Goal: Information Seeking & Learning: Find specific fact

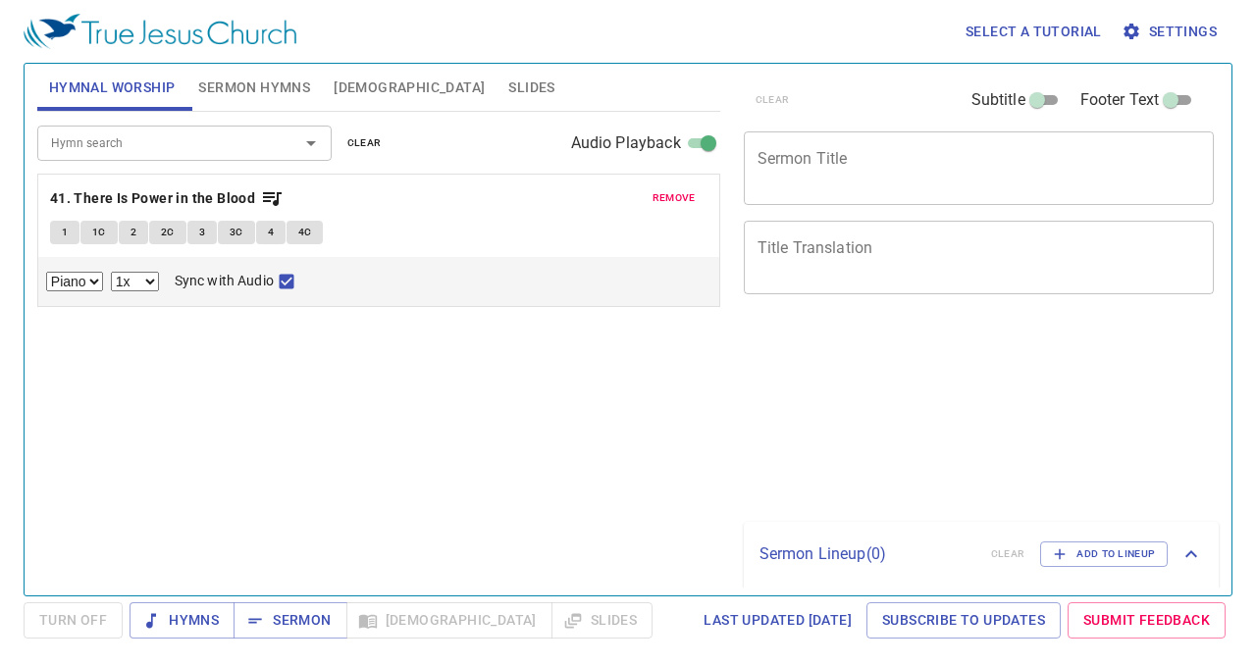
select select "1"
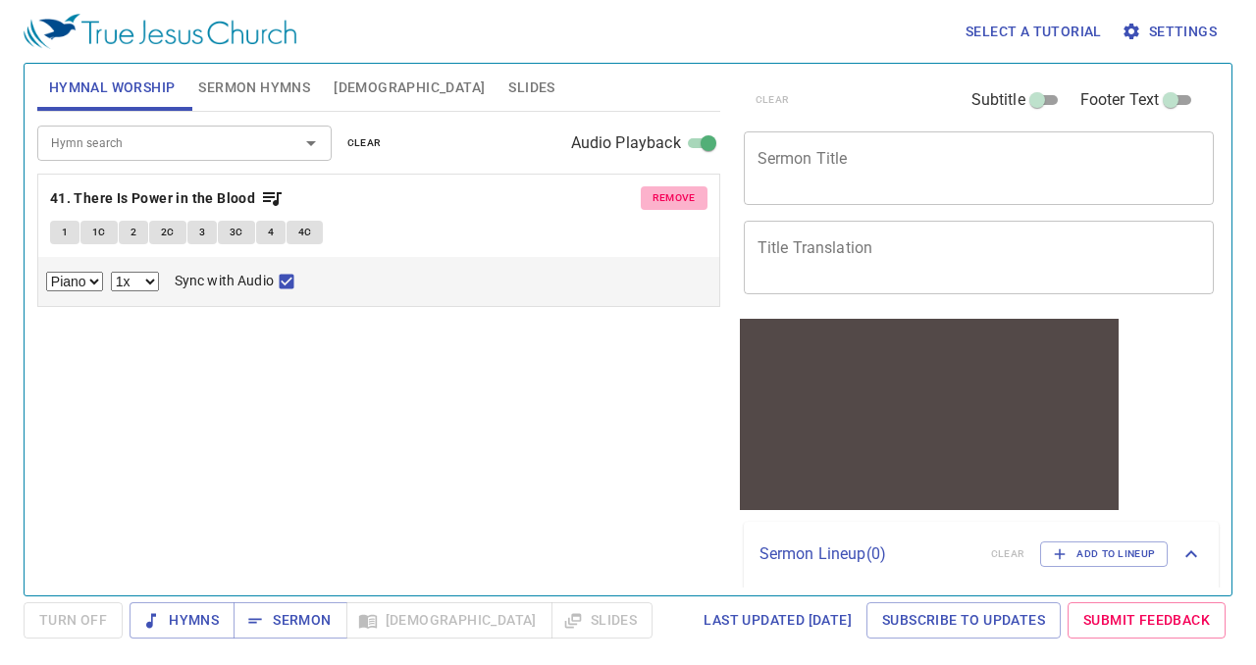
click at [667, 189] on span "remove" at bounding box center [674, 198] width 43 height 18
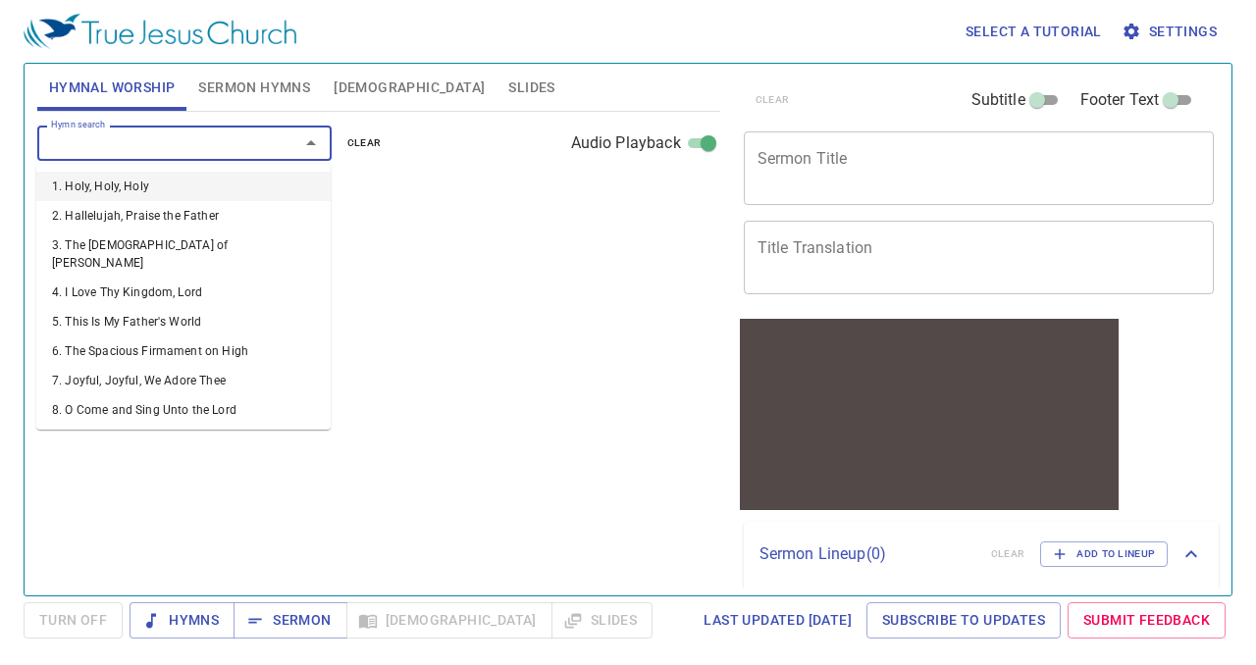
click at [215, 152] on input "Hymn search" at bounding box center [155, 143] width 225 height 23
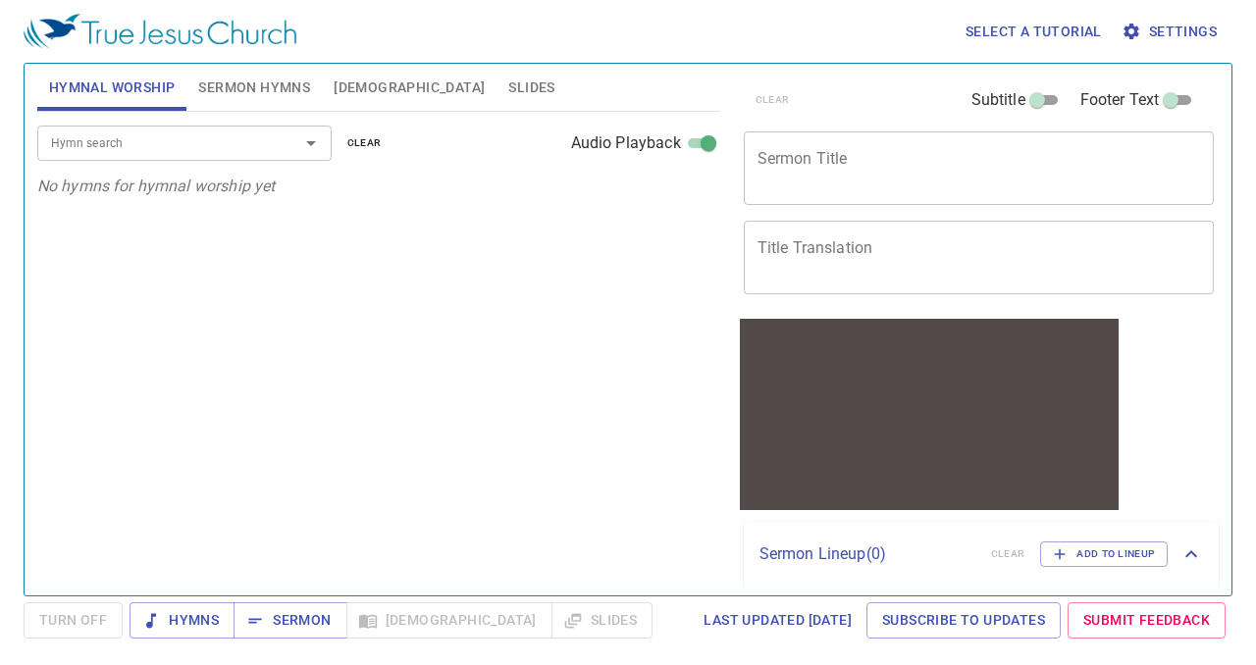
click at [487, 205] on div "Hymn search Hymn search clear Audio Playback No hymns for hymnal worship yet" at bounding box center [378, 345] width 683 height 467
click at [228, 140] on input "Hymn search" at bounding box center [155, 143] width 225 height 23
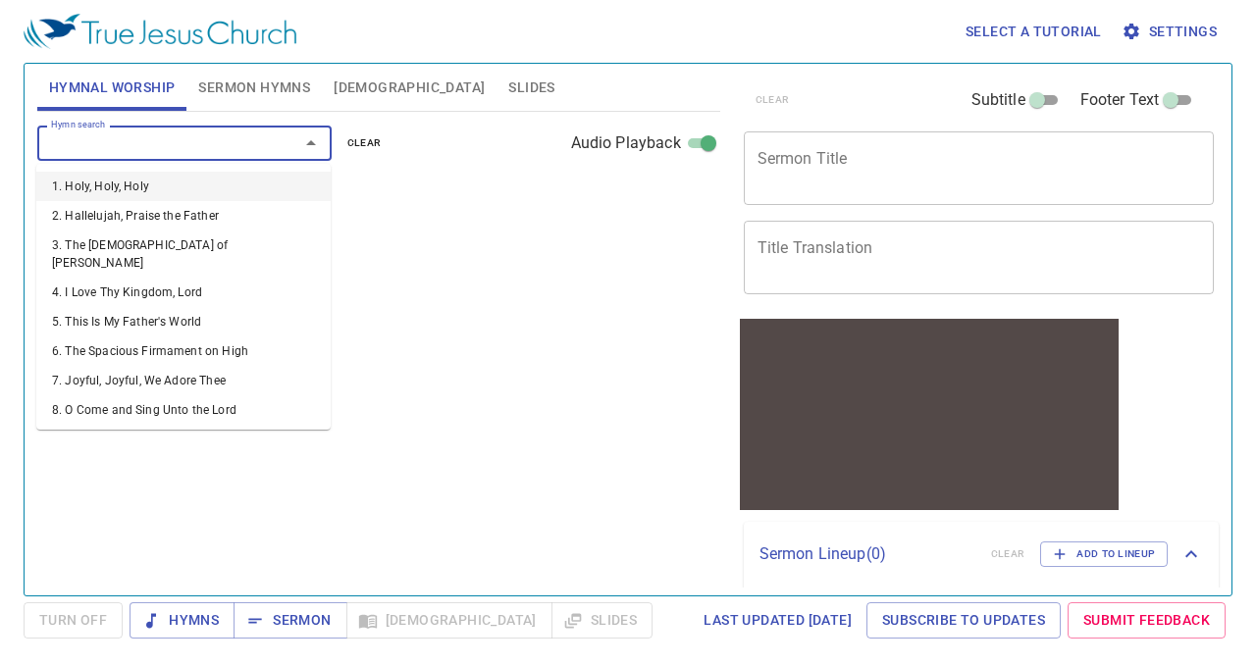
type input "1"
select select "1"
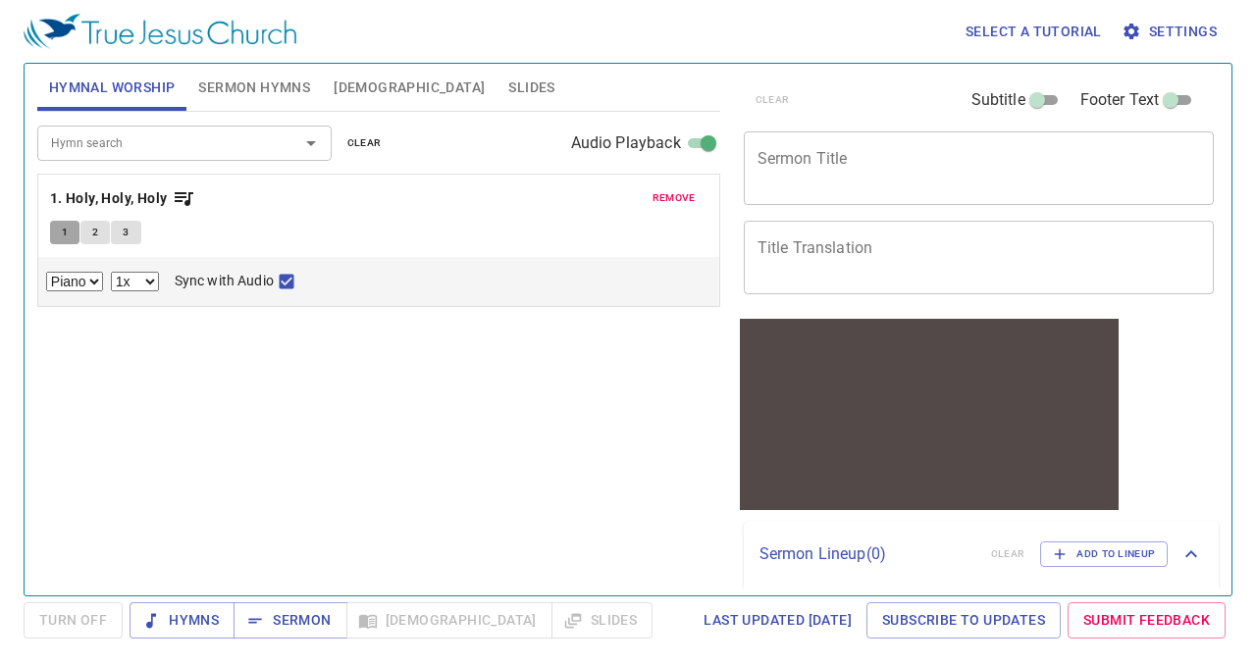
click at [64, 236] on span "1" at bounding box center [65, 233] width 6 height 18
checkbox input "false"
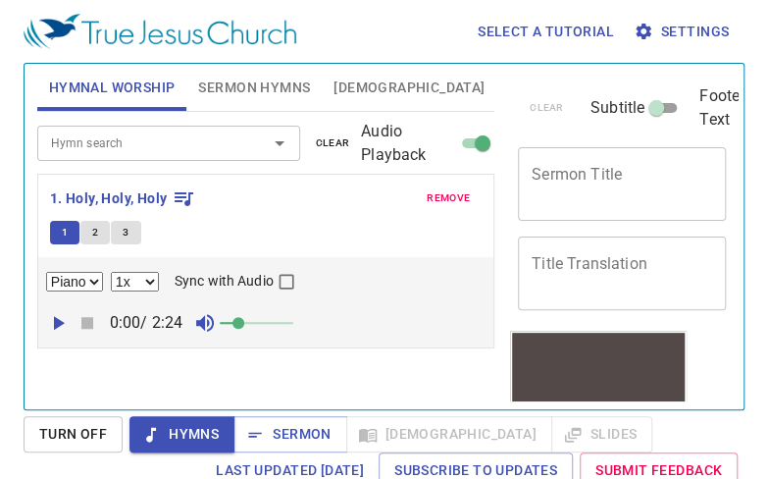
click at [102, 142] on input "Hymn search" at bounding box center [139, 143] width 193 height 23
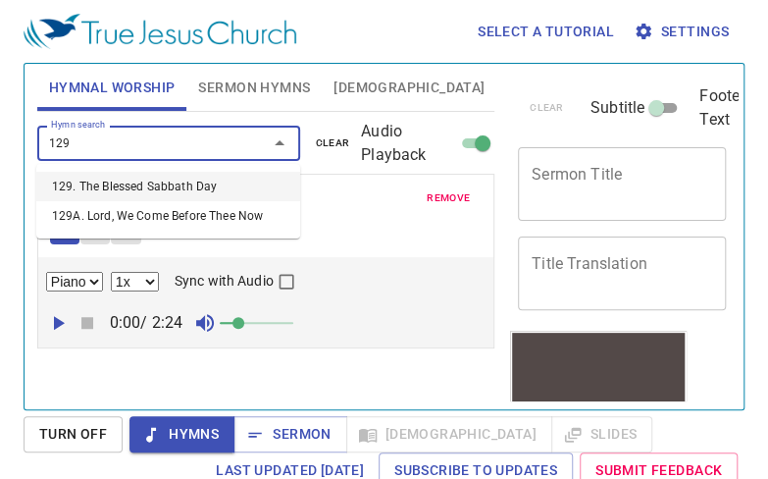
type input "129. The Blessed Sabbath Day"
select select "1"
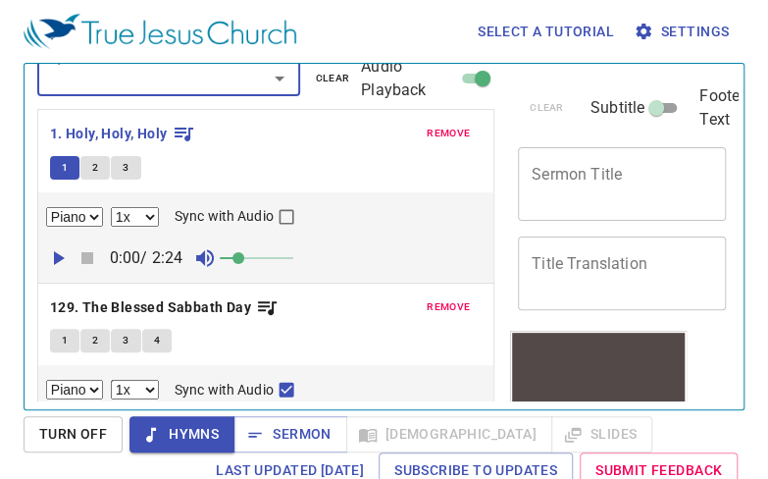
scroll to position [77, 0]
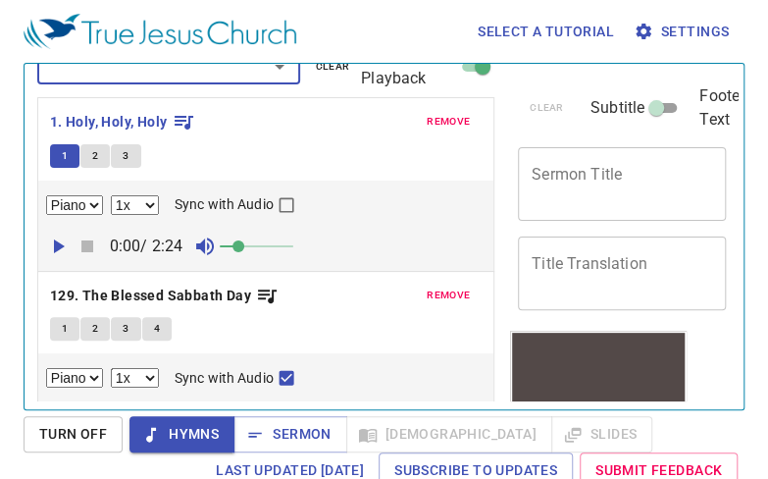
click at [439, 119] on span "remove" at bounding box center [448, 122] width 43 height 18
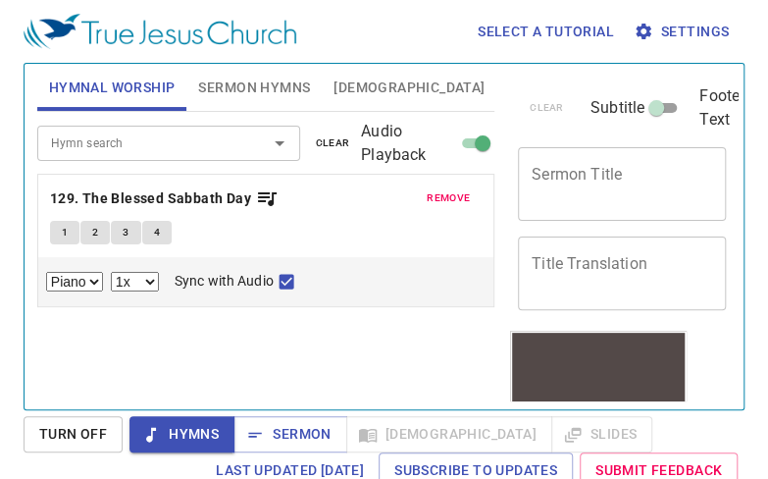
scroll to position [0, 0]
click at [63, 238] on span "1" at bounding box center [65, 233] width 6 height 18
checkbox input "false"
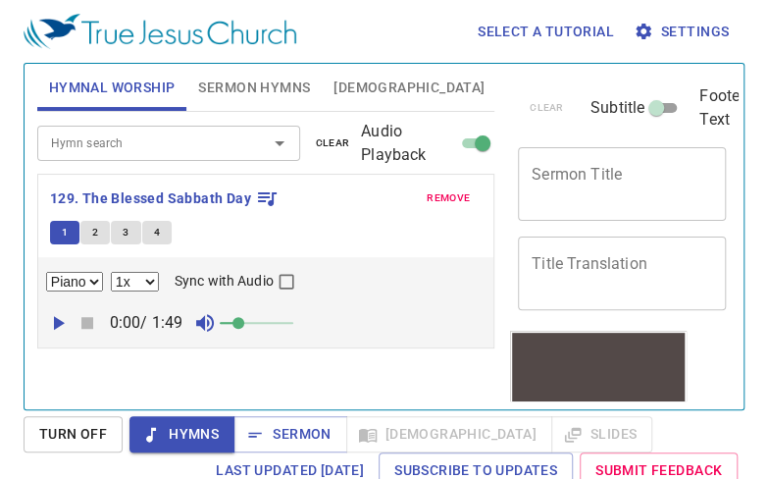
click at [94, 231] on span "2" at bounding box center [95, 233] width 6 height 18
click at [123, 233] on span "3" at bounding box center [126, 233] width 6 height 18
click at [155, 231] on span "4" at bounding box center [157, 233] width 6 height 18
click at [141, 140] on input "Hymn search" at bounding box center [139, 143] width 193 height 23
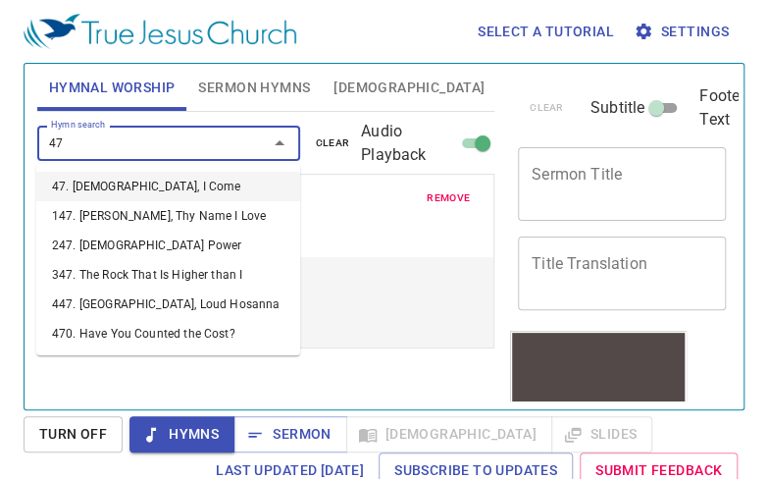
type input "47. Jesus, I Come"
select select "1"
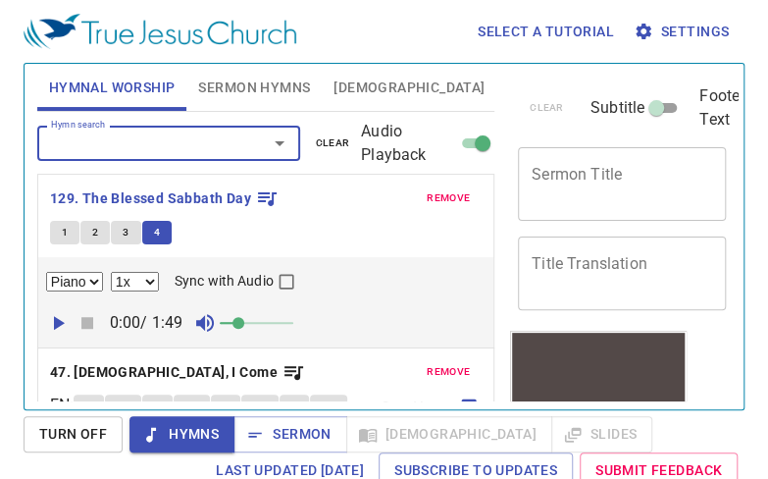
click at [435, 200] on span "remove" at bounding box center [448, 198] width 43 height 18
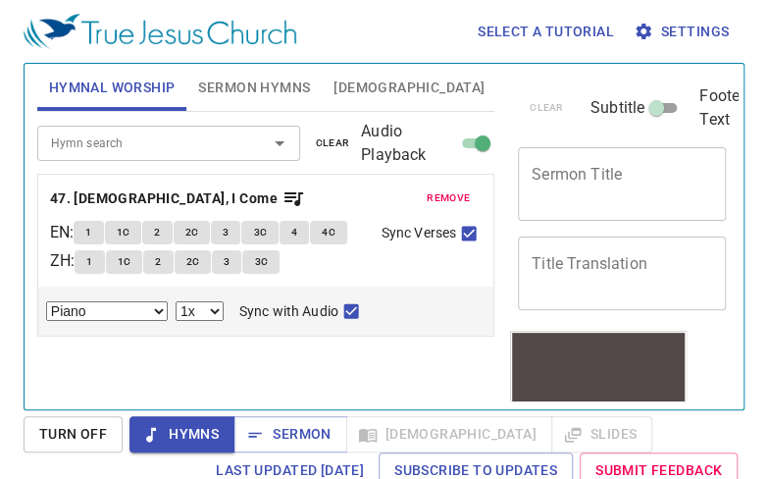
click at [91, 234] on span "1" at bounding box center [88, 233] width 6 height 18
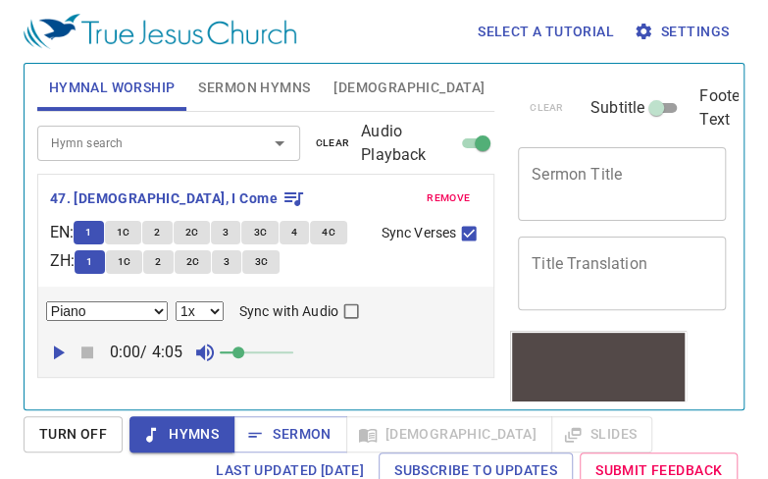
checkbox input "false"
click at [127, 234] on span "1C" at bounding box center [124, 233] width 14 height 18
click at [160, 232] on span "2" at bounding box center [157, 233] width 6 height 18
click at [198, 232] on span "2C" at bounding box center [192, 233] width 14 height 18
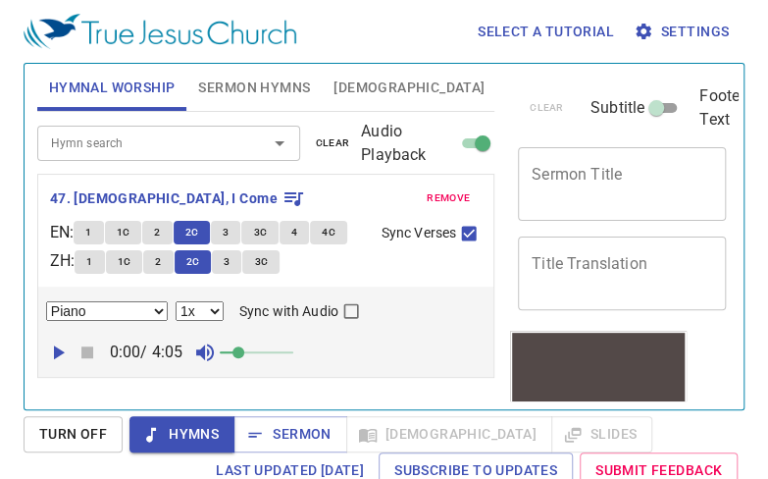
click at [229, 236] on span "3" at bounding box center [226, 233] width 6 height 18
click at [262, 232] on span "3C" at bounding box center [260, 233] width 14 height 18
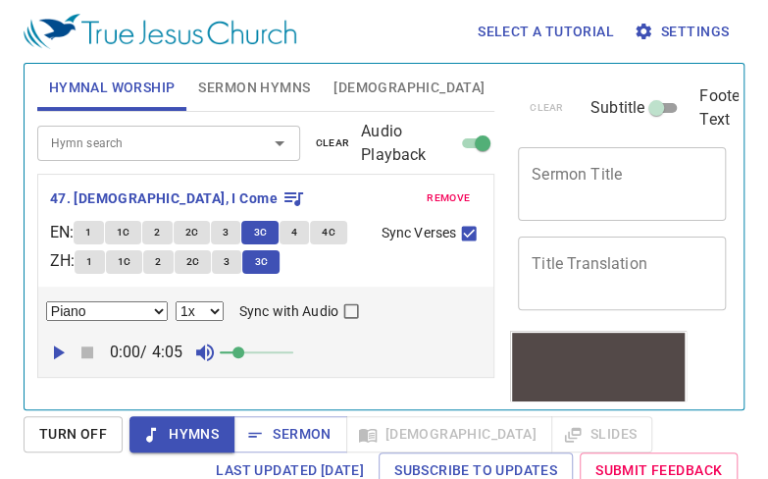
click at [297, 235] on span "4" at bounding box center [294, 233] width 6 height 18
click at [330, 238] on span "4C" at bounding box center [329, 233] width 14 height 18
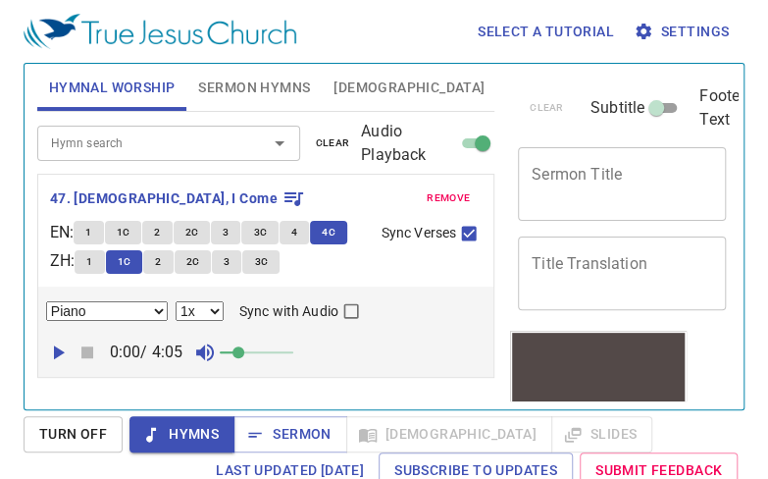
click at [96, 140] on input "Hymn search" at bounding box center [139, 143] width 193 height 23
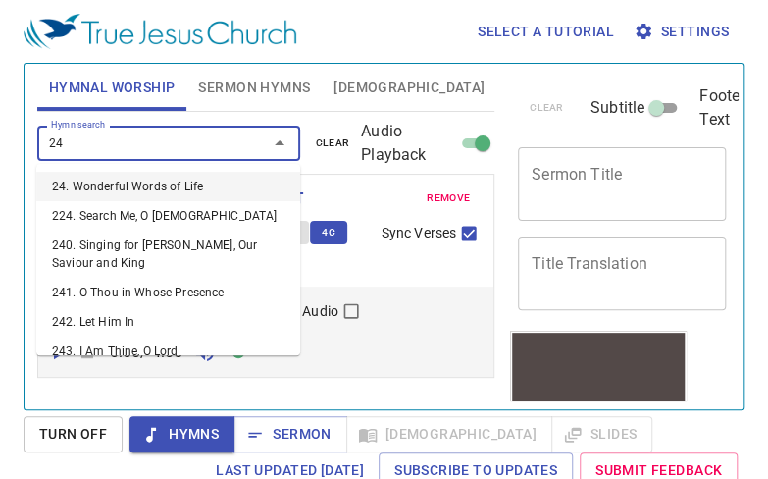
type input "24. Wonderful Words of Life"
select select "1"
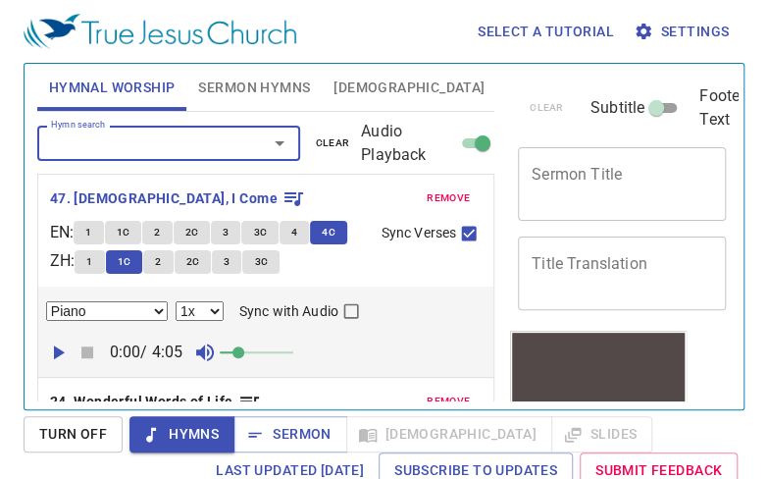
click at [427, 198] on span "remove" at bounding box center [448, 198] width 43 height 18
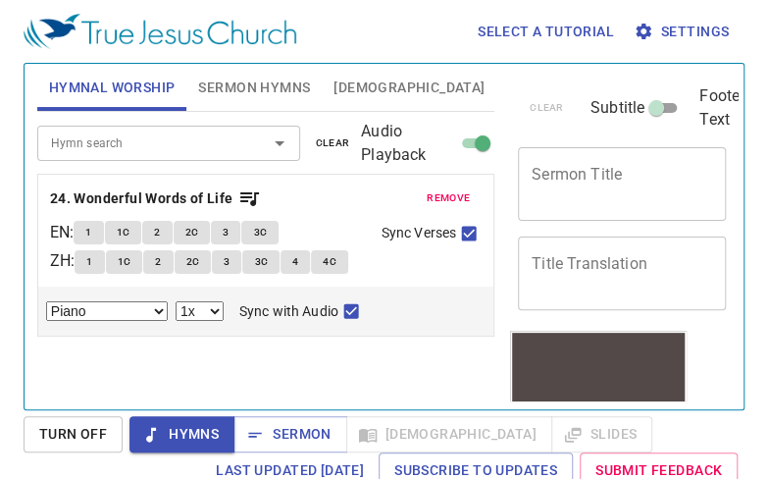
click at [91, 233] on span "1" at bounding box center [88, 233] width 6 height 18
checkbox input "false"
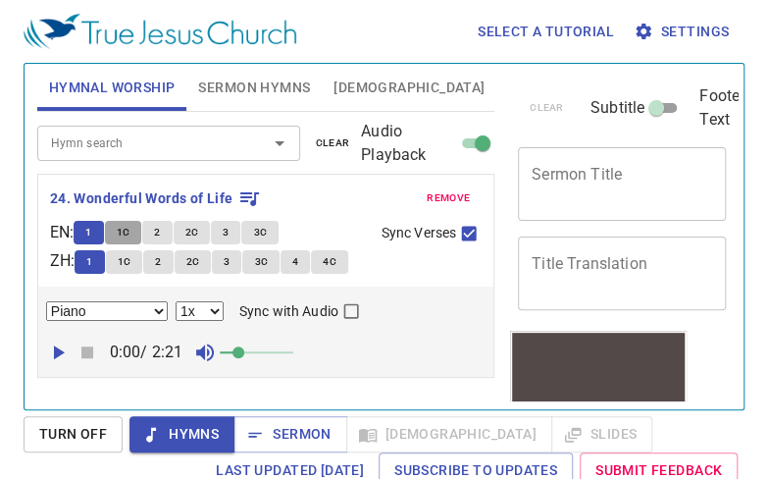
click at [131, 236] on span "1C" at bounding box center [124, 233] width 14 height 18
click at [160, 234] on span "2" at bounding box center [157, 233] width 6 height 18
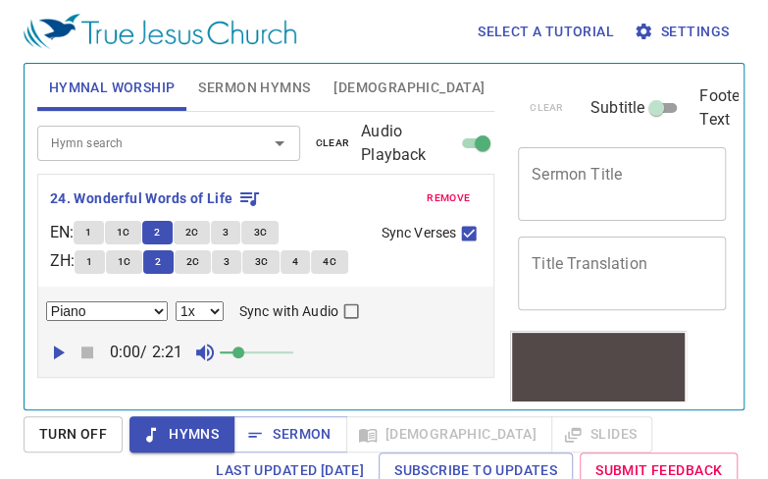
click at [192, 232] on span "2C" at bounding box center [192, 233] width 14 height 18
click at [229, 232] on span "3" at bounding box center [226, 233] width 6 height 18
click at [267, 230] on span "3C" at bounding box center [260, 233] width 14 height 18
click at [456, 195] on span "remove" at bounding box center [448, 198] width 43 height 18
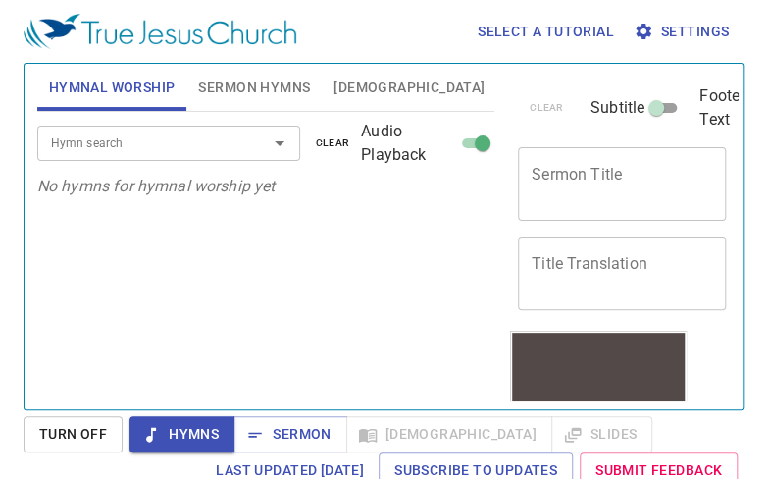
click at [268, 140] on icon "Open" at bounding box center [280, 144] width 24 height 24
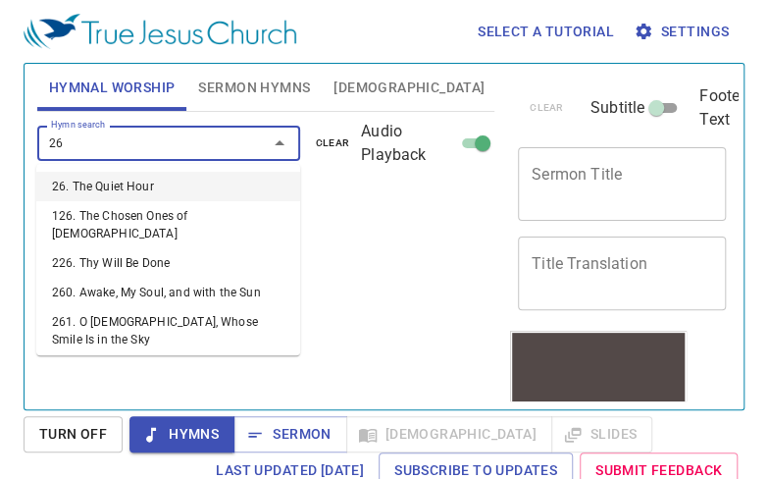
type input "26. The Quiet Hour"
select select "1"
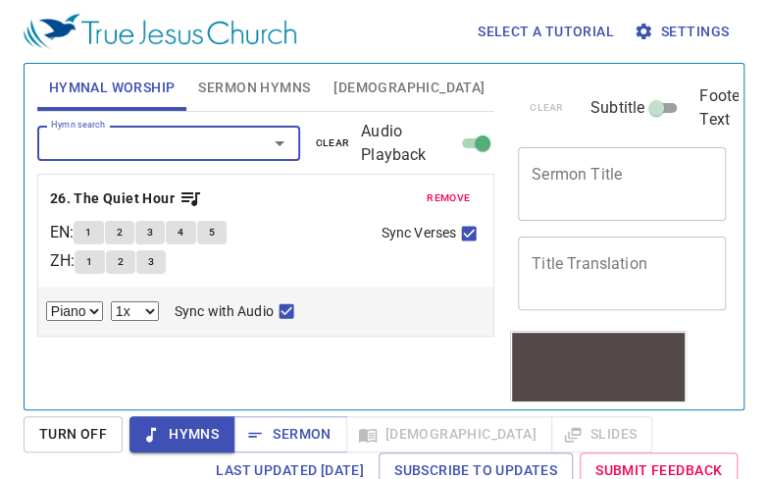
click at [91, 232] on span "1" at bounding box center [88, 233] width 6 height 18
checkbox input "false"
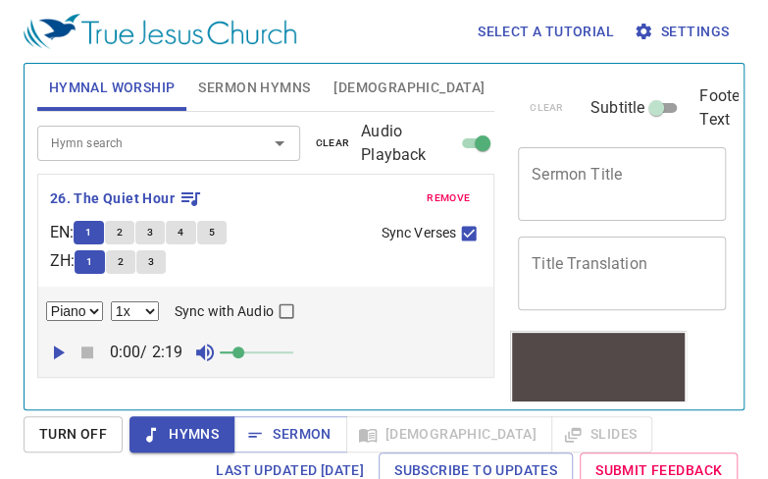
click at [123, 232] on span "2" at bounding box center [120, 233] width 6 height 18
click at [227, 236] on button "5" at bounding box center [211, 233] width 29 height 24
click at [215, 232] on span "5" at bounding box center [212, 233] width 6 height 18
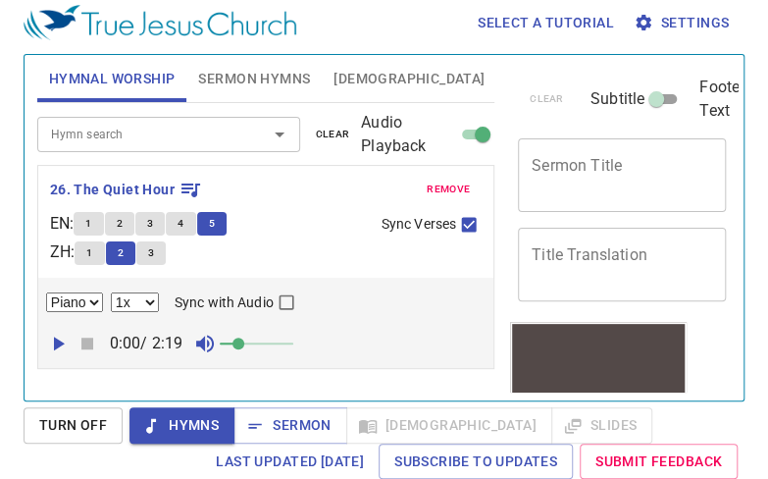
click at [70, 139] on input "Hymn search" at bounding box center [139, 134] width 193 height 23
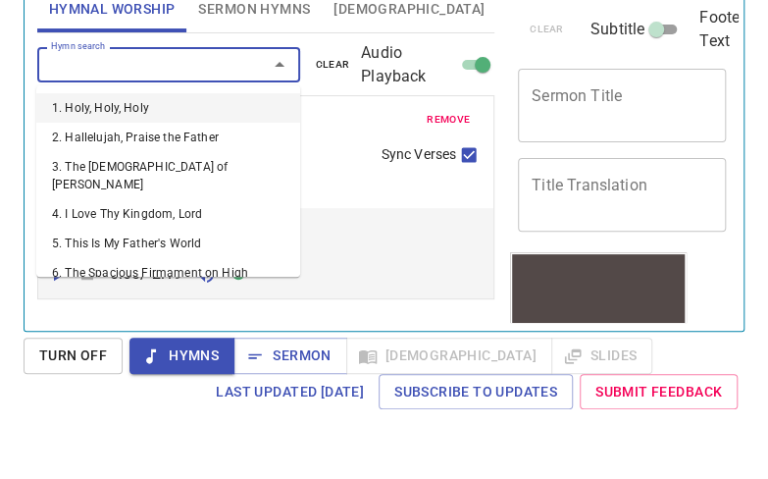
click at [442, 190] on span "remove" at bounding box center [448, 190] width 43 height 18
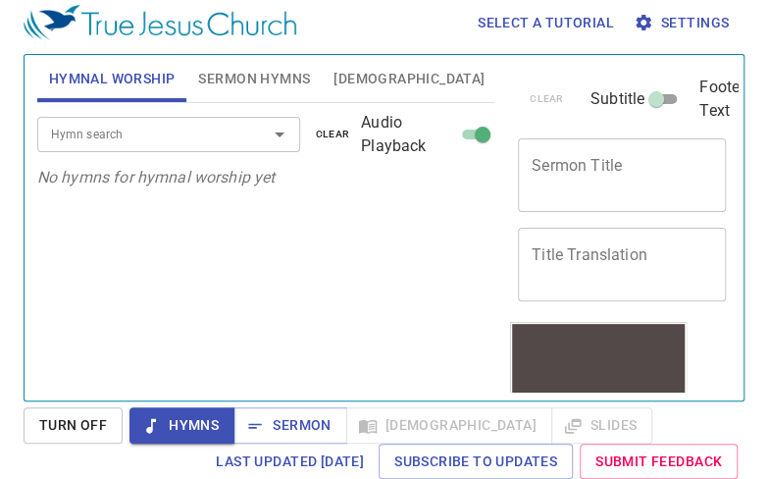
click at [69, 135] on input "Hymn search" at bounding box center [139, 134] width 193 height 23
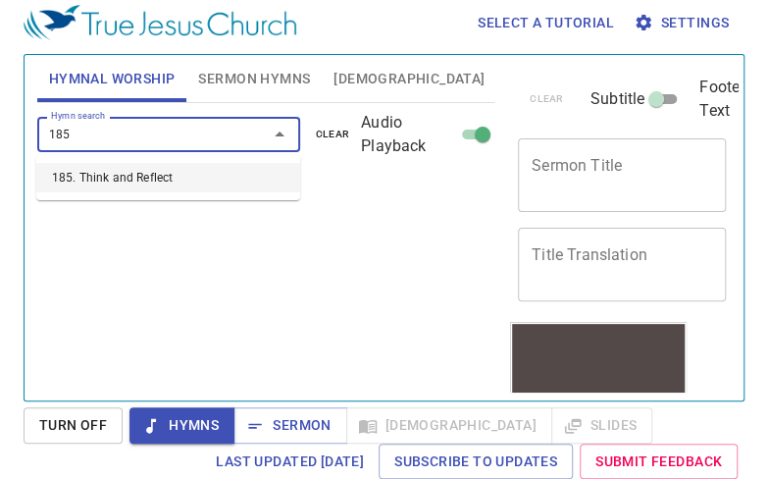
type input "185. Think and Reflect"
select select "1"
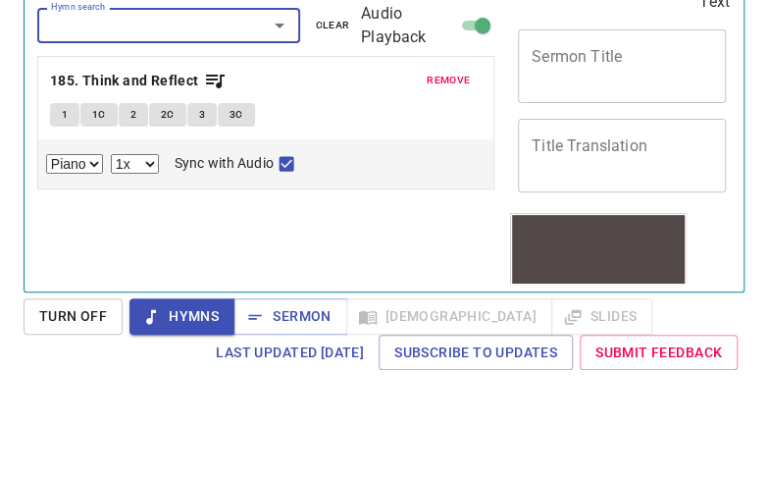
select select "1"
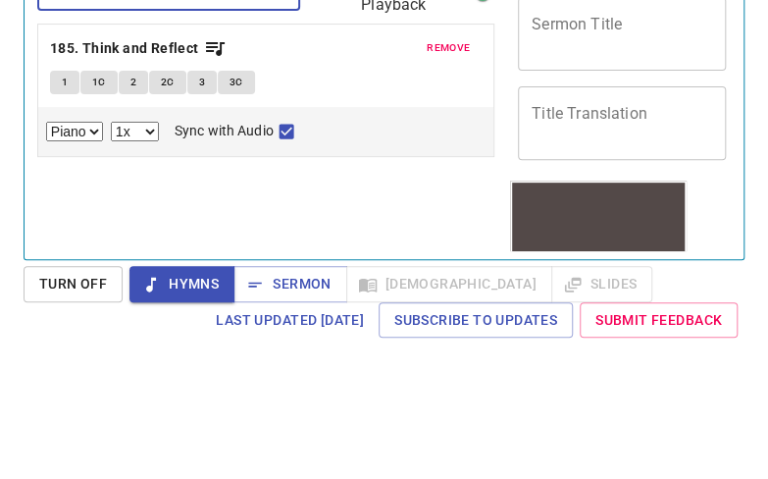
click at [64, 222] on span "1" at bounding box center [65, 224] width 6 height 18
checkbox input "false"
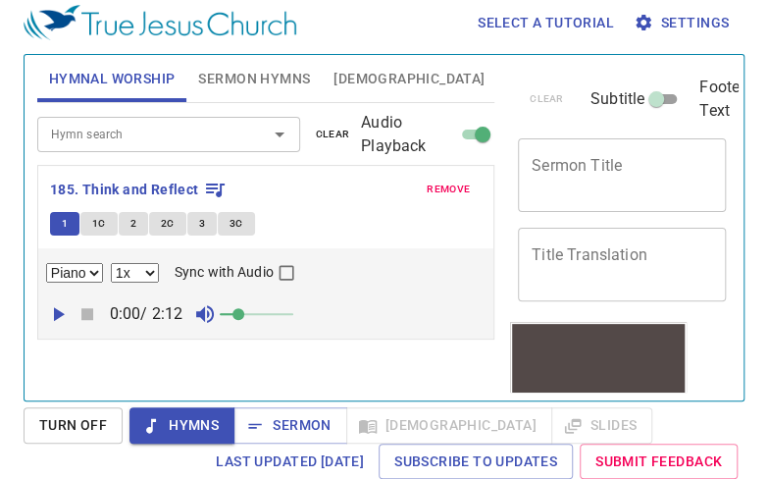
click at [98, 222] on span "1C" at bounding box center [99, 224] width 14 height 18
click at [132, 222] on span "2" at bounding box center [134, 224] width 6 height 18
click at [240, 225] on span "3C" at bounding box center [237, 224] width 14 height 18
click at [202, 220] on span "3" at bounding box center [202, 224] width 6 height 18
click at [234, 222] on span "3C" at bounding box center [237, 224] width 14 height 18
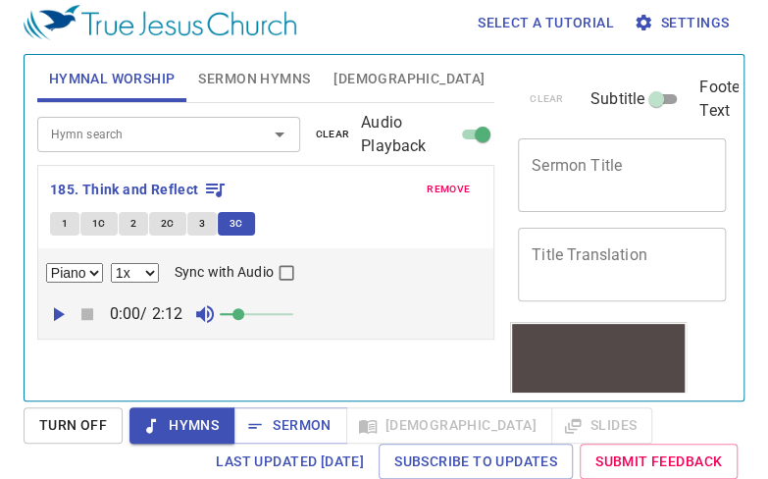
click at [449, 192] on span "remove" at bounding box center [448, 190] width 43 height 18
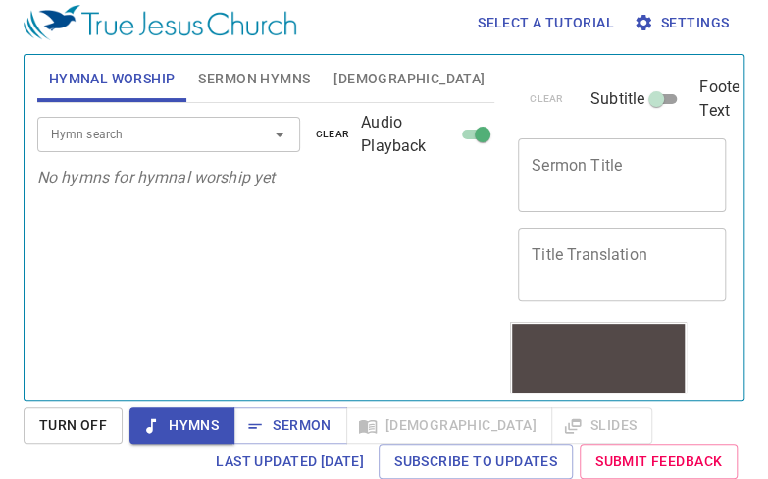
click at [80, 139] on input "Hymn search" at bounding box center [139, 134] width 193 height 23
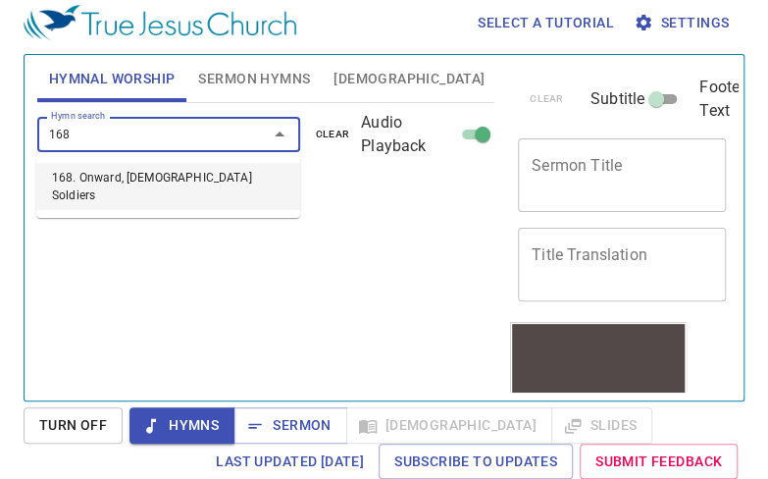
type input "168. Onward, Christian Soldiers"
select select "1"
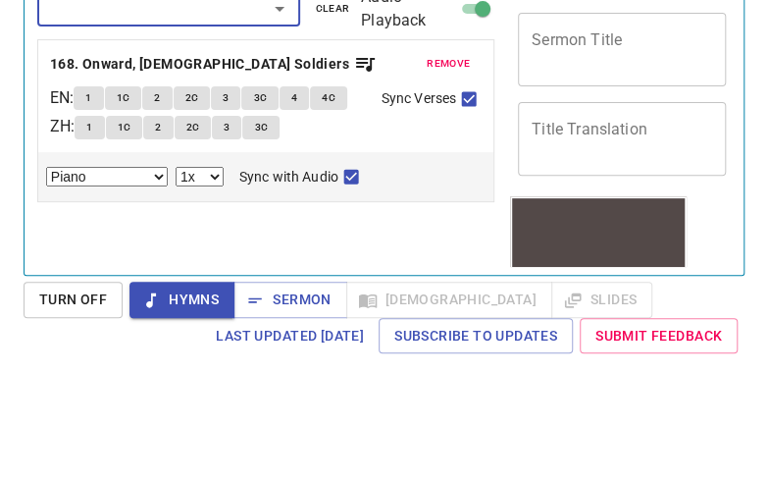
click at [91, 223] on span "1" at bounding box center [88, 224] width 6 height 18
checkbox input "false"
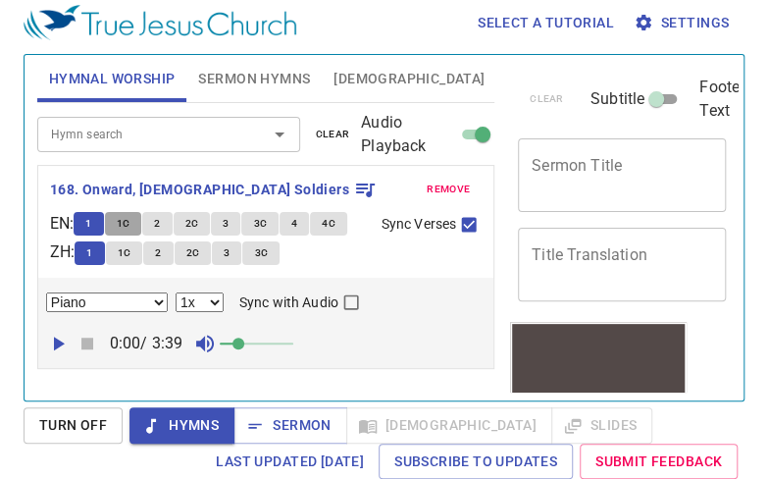
click at [128, 226] on span "1C" at bounding box center [124, 224] width 14 height 18
click at [160, 223] on span "2" at bounding box center [157, 224] width 6 height 18
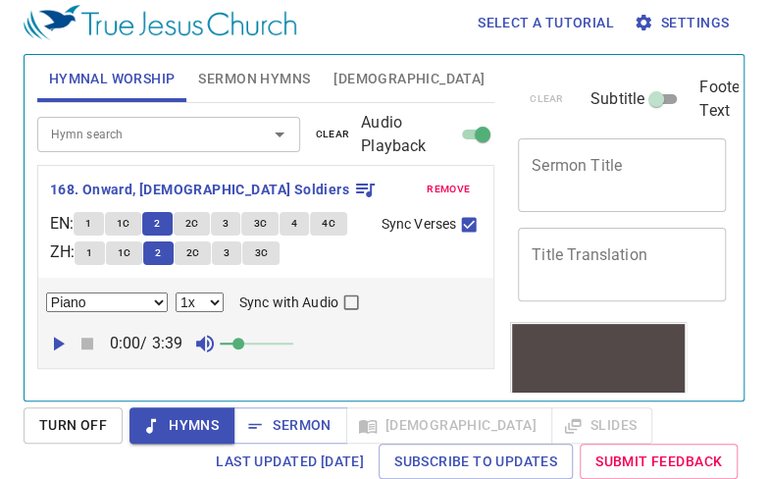
click at [196, 220] on span "2C" at bounding box center [192, 224] width 14 height 18
click at [229, 223] on span "3" at bounding box center [226, 224] width 6 height 18
click at [267, 223] on span "3C" at bounding box center [260, 224] width 14 height 18
click at [297, 221] on span "4" at bounding box center [294, 224] width 6 height 18
click at [161, 133] on input "Hymn search" at bounding box center [139, 134] width 193 height 23
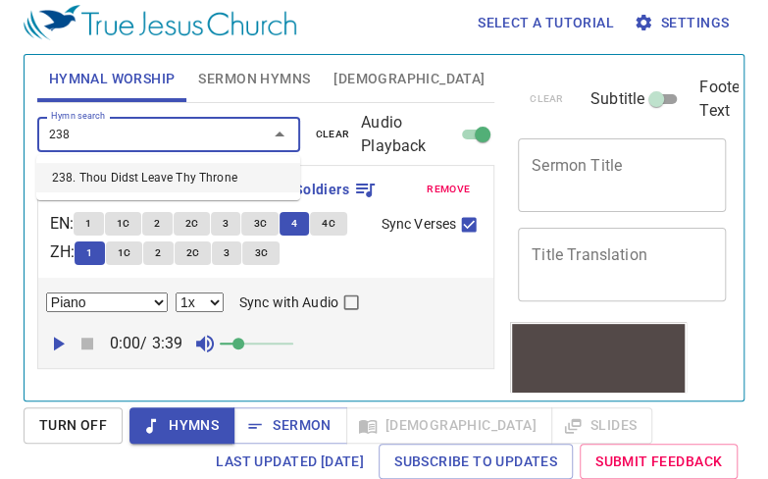
type input "238. Thou Didst Leave Thy Throne"
select select "1"
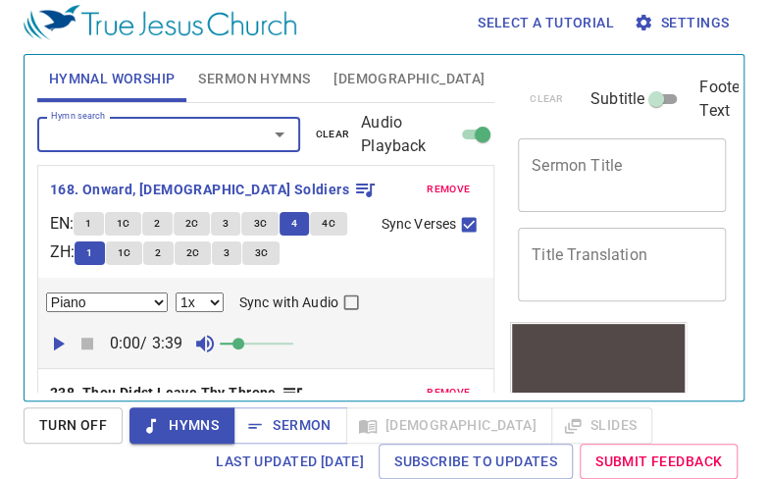
select select "1"
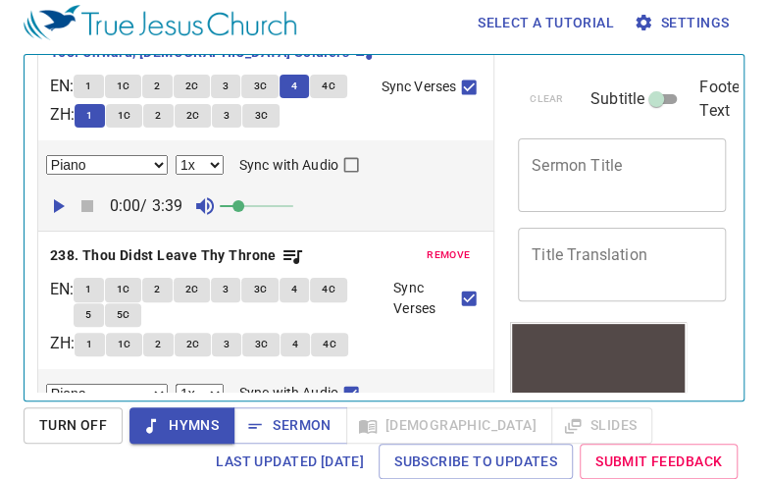
scroll to position [139, 0]
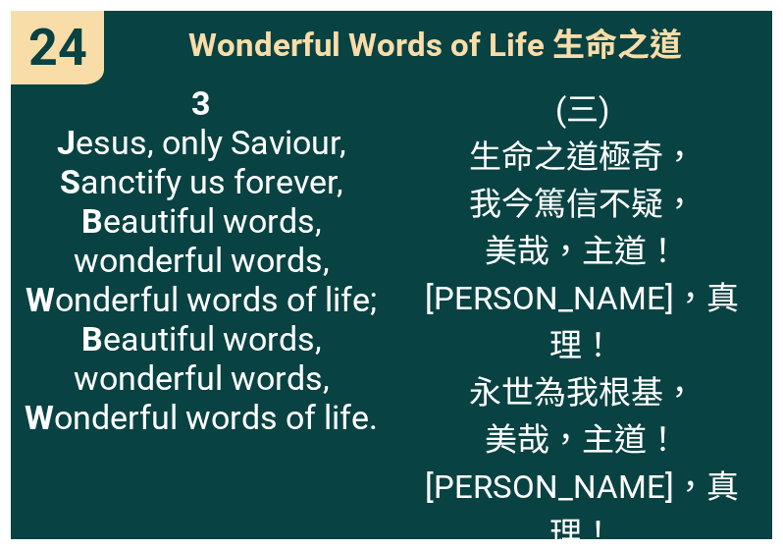
click at [751, 493] on button "button" at bounding box center [745, 512] width 47 height 47
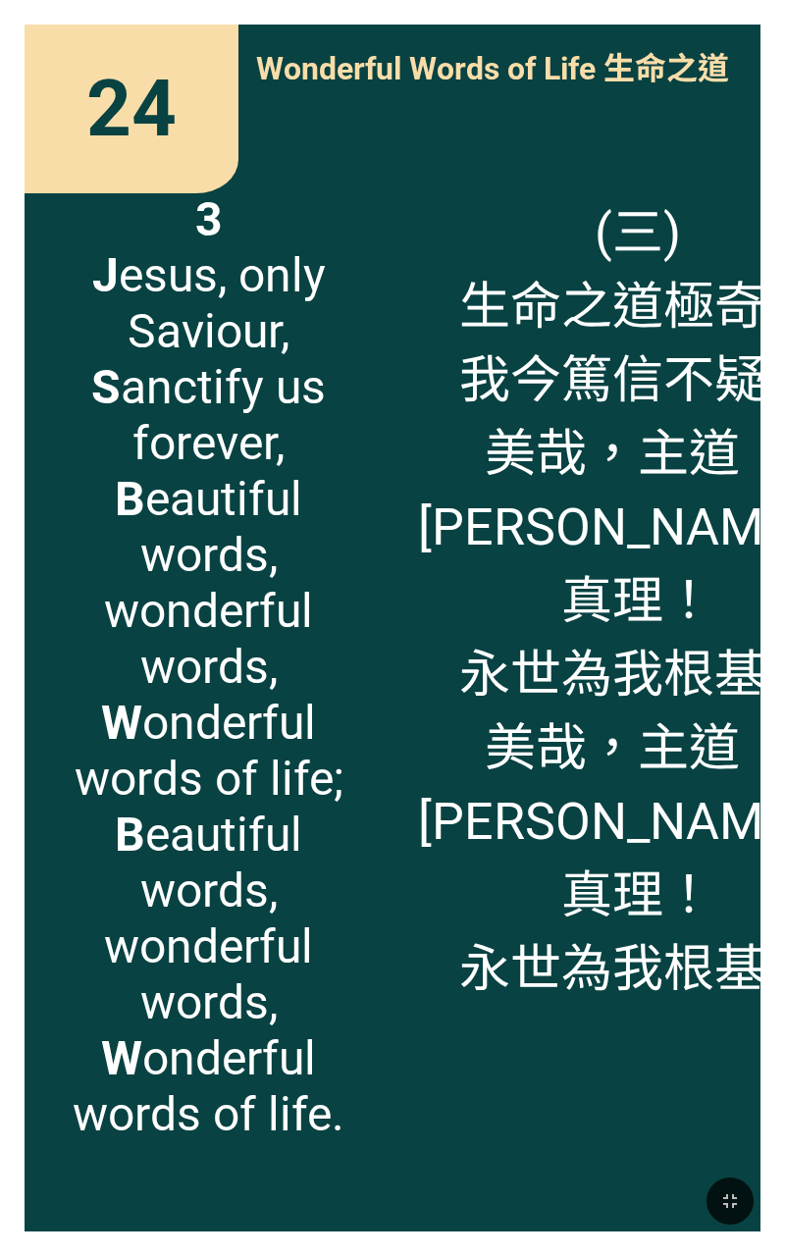
click at [723, 645] on icon "button" at bounding box center [730, 1201] width 24 height 24
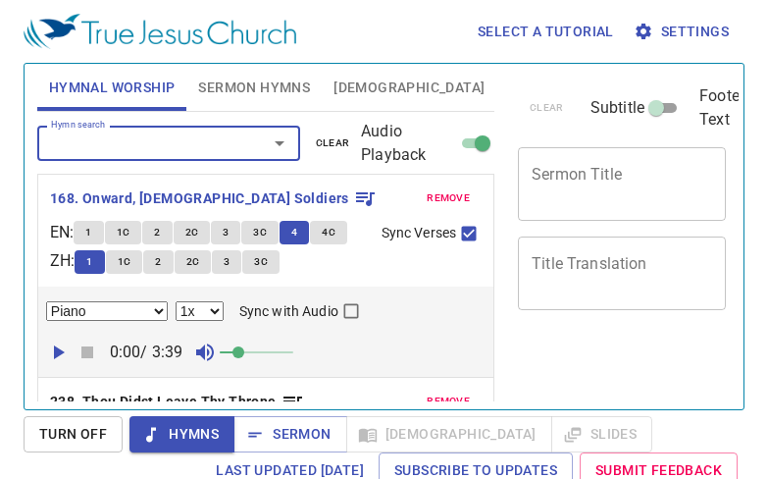
select select "1"
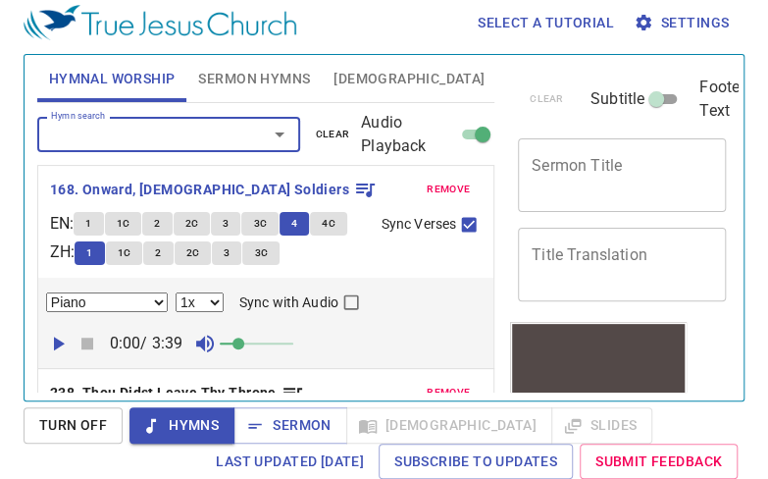
scroll to position [139, 0]
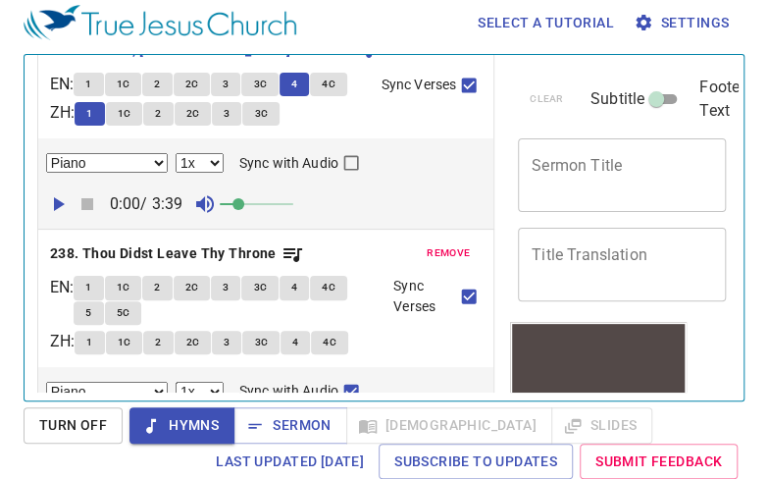
click at [91, 296] on span "1" at bounding box center [88, 288] width 6 height 18
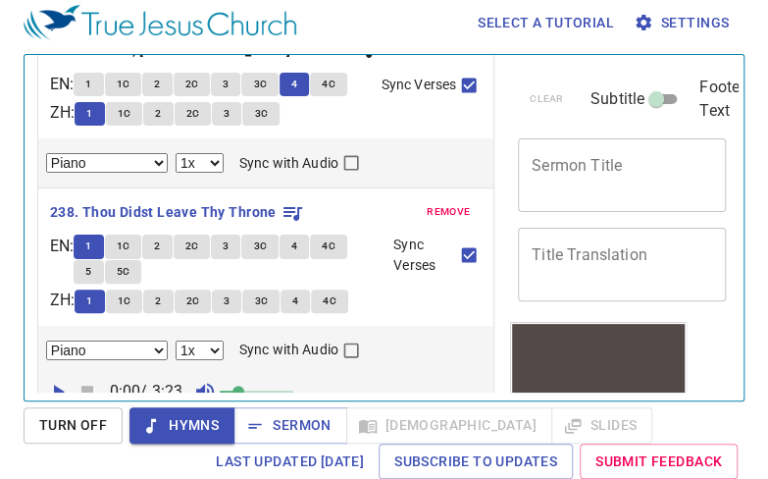
checkbox input "false"
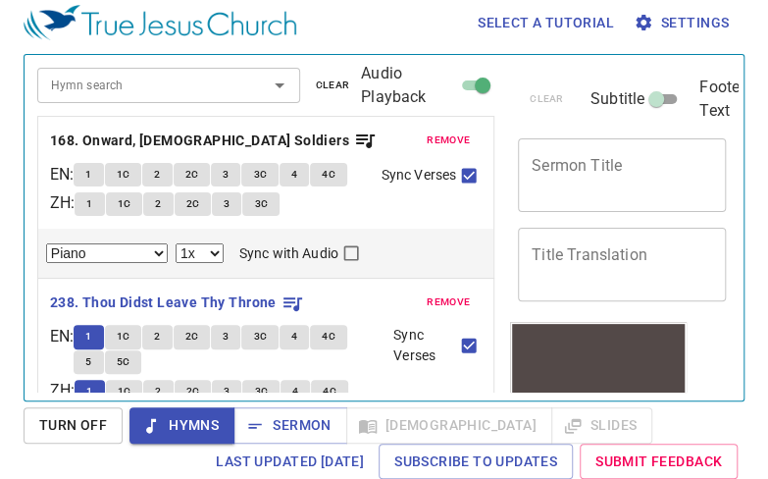
scroll to position [10, 0]
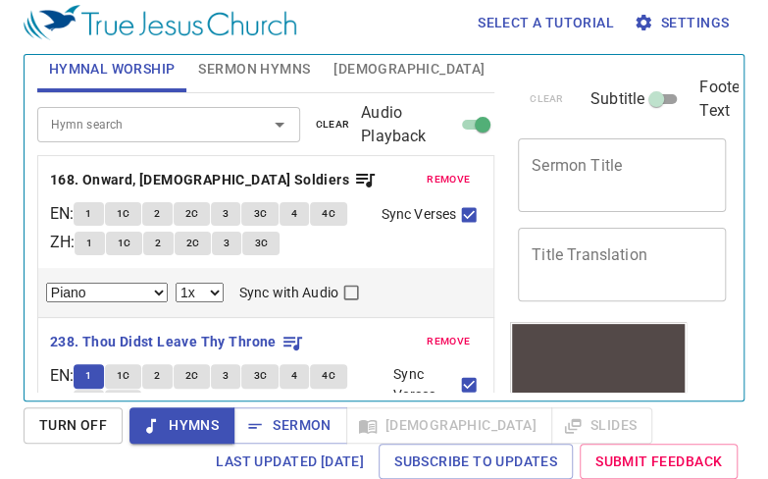
click at [430, 176] on span "remove" at bounding box center [448, 180] width 43 height 18
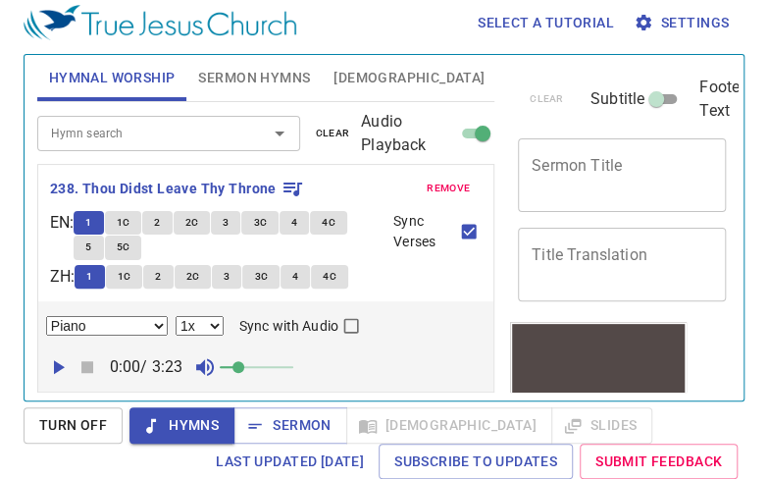
scroll to position [0, 0]
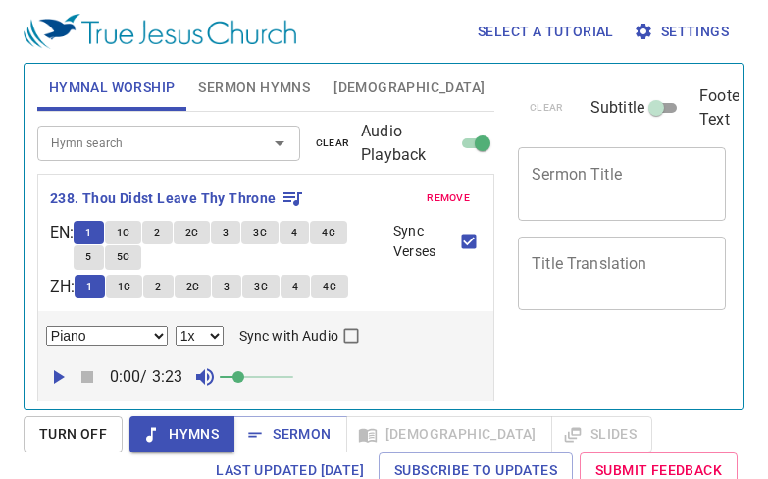
select select "1"
